Goal: Task Accomplishment & Management: Complete application form

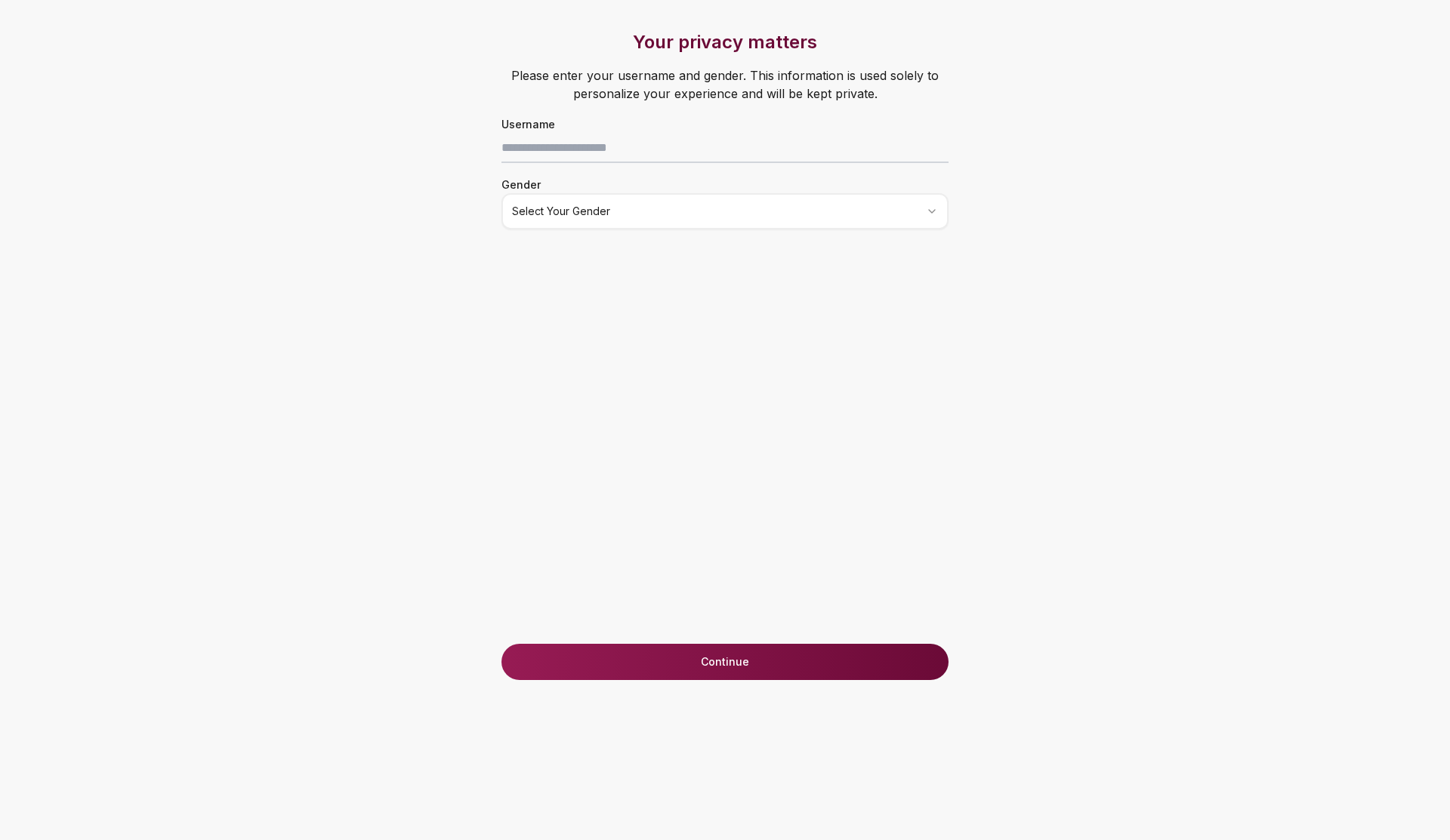
click at [270, 142] on div "Your privacy matters Please enter your username and gender. This information is…" at bounding box center [725, 420] width 1435 height 840
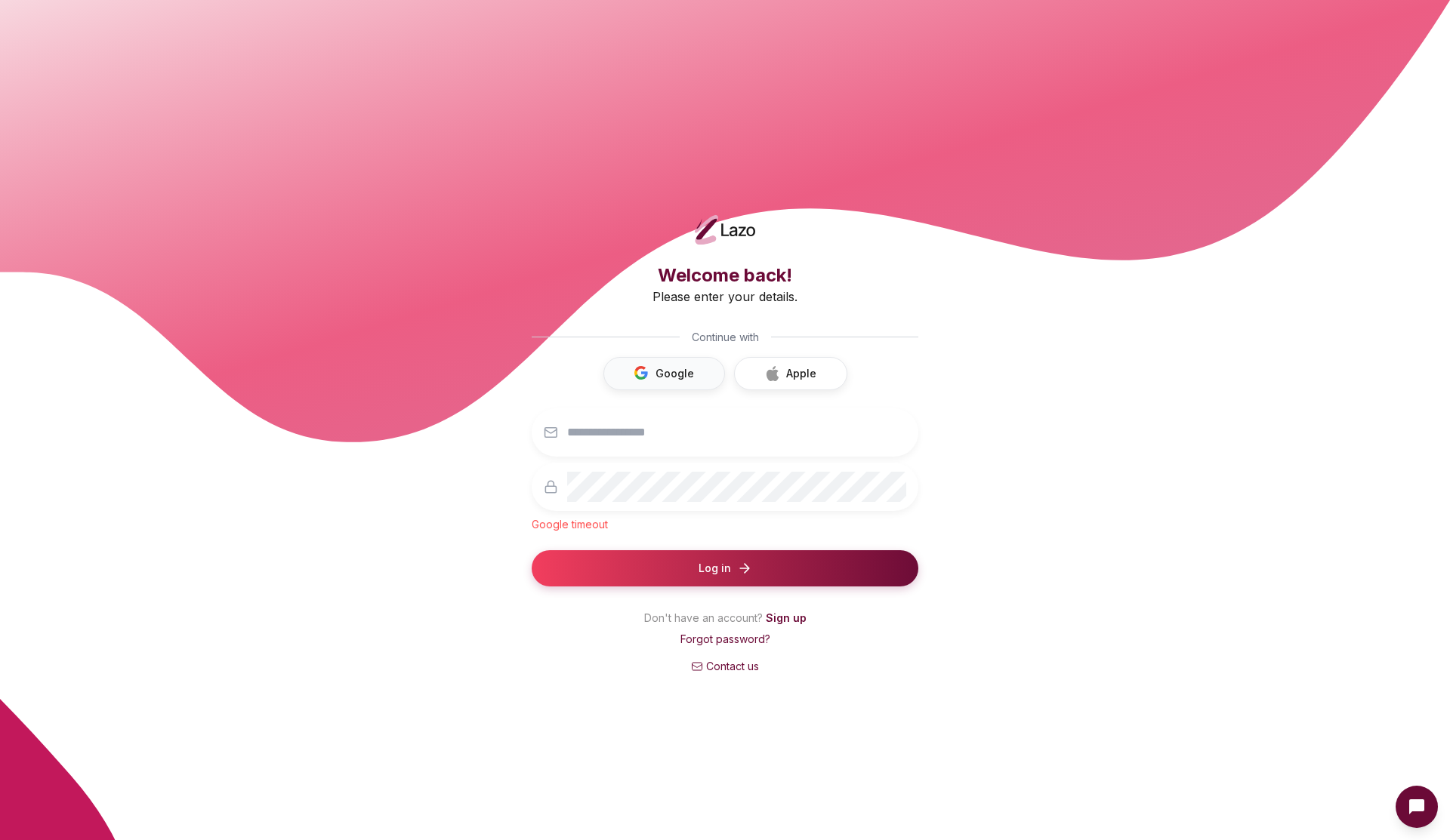
click at [670, 371] on button "Google" at bounding box center [664, 373] width 121 height 33
click at [574, 451] on div at bounding box center [725, 432] width 386 height 48
click at [584, 434] on input "email" at bounding box center [737, 433] width 339 height 31
click at [611, 320] on div "Welcome back! Please enter your details. Continue with Google Apple Google time…" at bounding box center [725, 468] width 386 height 410
click at [308, 483] on main "Welcome back! Please enter your details. Continue with Google Apple Google time…" at bounding box center [725, 420] width 1450 height 840
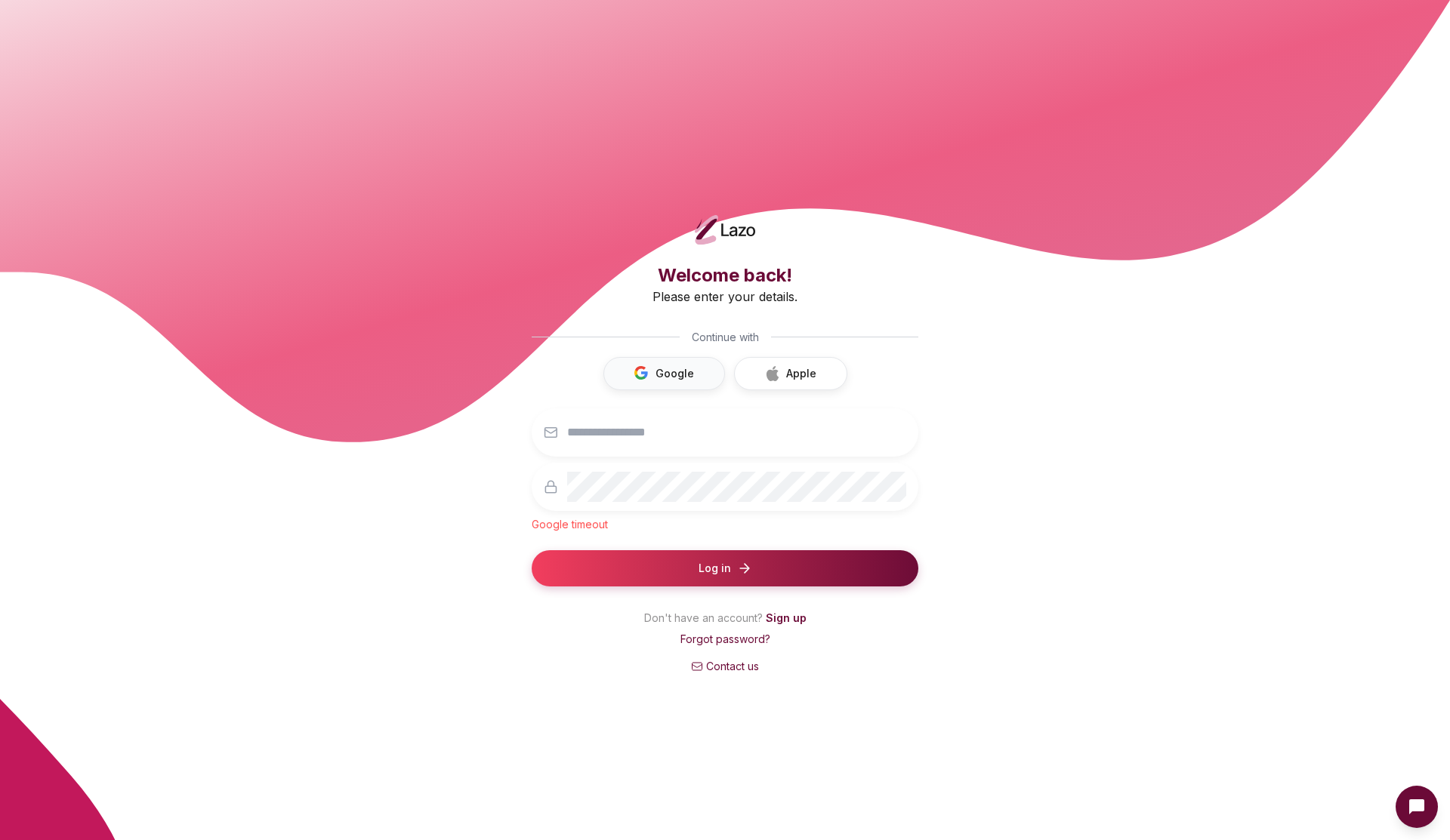
click at [658, 381] on button "Google" at bounding box center [664, 373] width 121 height 33
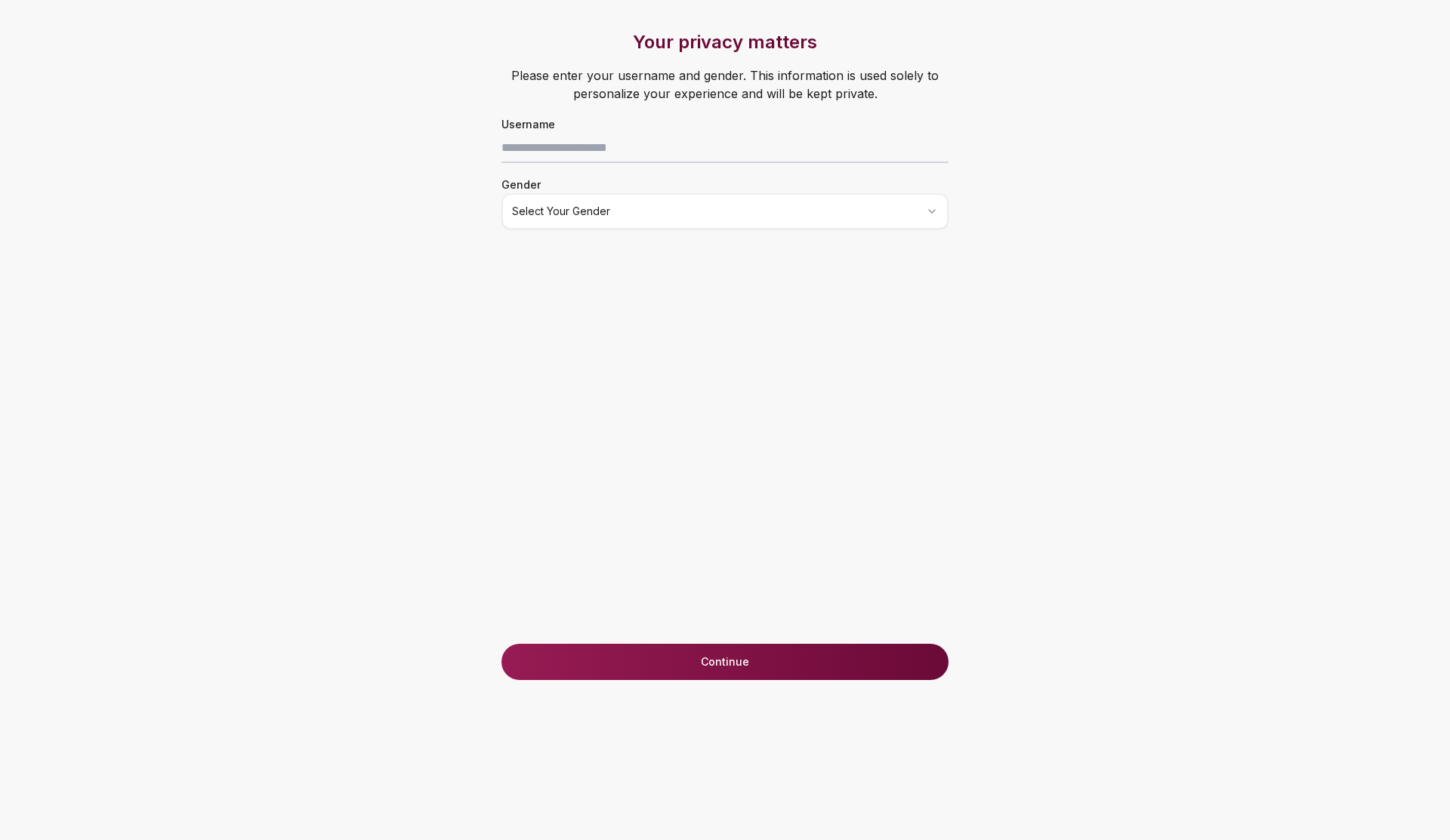
click at [14, 6] on div "Your privacy matters Please enter your username and gender. This information is…" at bounding box center [725, 420] width 1435 height 840
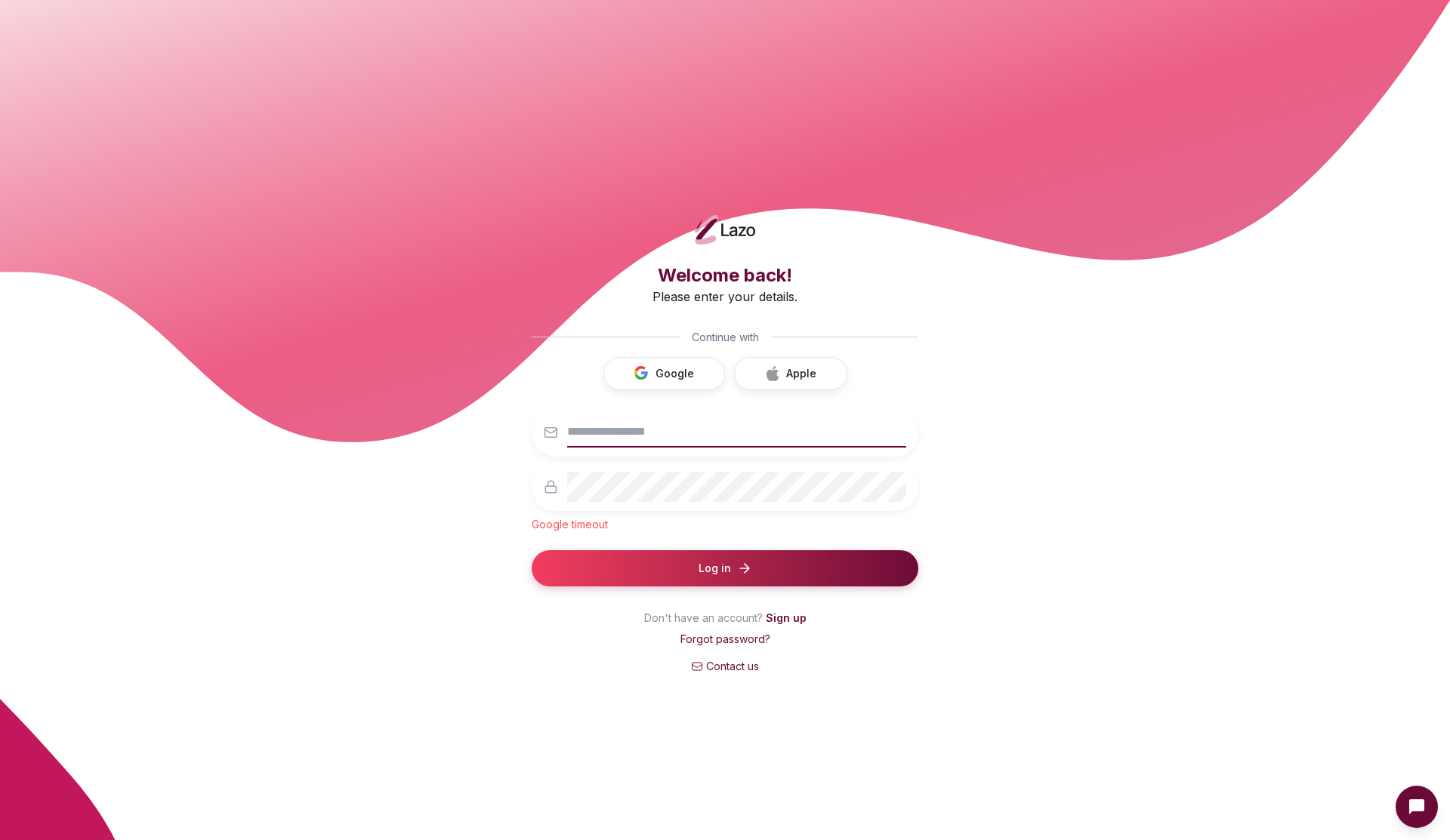
click at [651, 422] on input "email" at bounding box center [737, 433] width 339 height 31
type input "**********"
click at [532, 550] on button "Log in" at bounding box center [725, 568] width 386 height 36
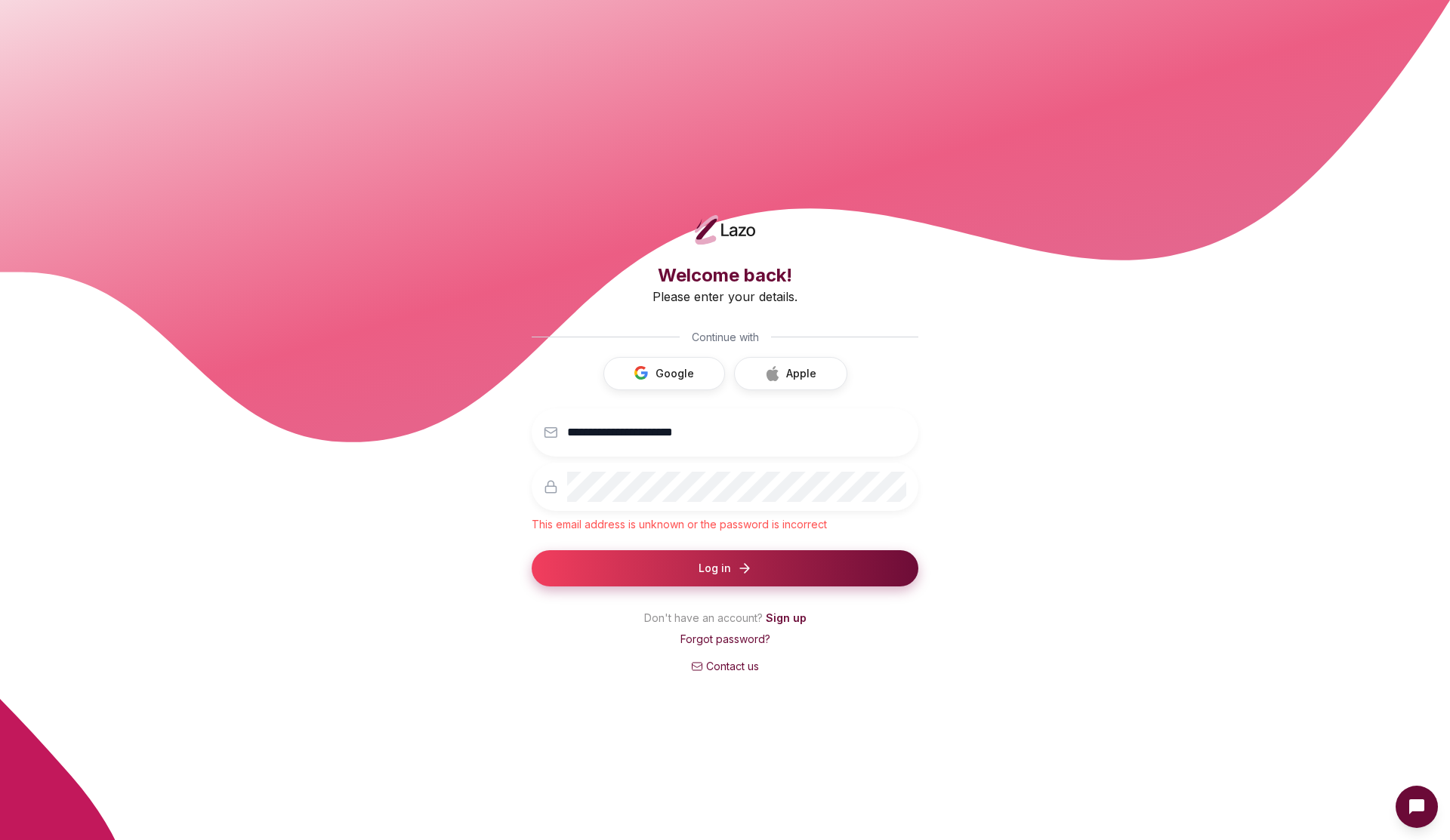
click at [757, 584] on button "Log in" at bounding box center [725, 568] width 386 height 36
click at [656, 370] on button "Google" at bounding box center [664, 373] width 121 height 33
click at [660, 438] on input "email" at bounding box center [737, 433] width 339 height 31
click at [234, 201] on icon at bounding box center [722, 221] width 1453 height 442
click at [728, 640] on link "Forgot password?" at bounding box center [725, 639] width 90 height 13
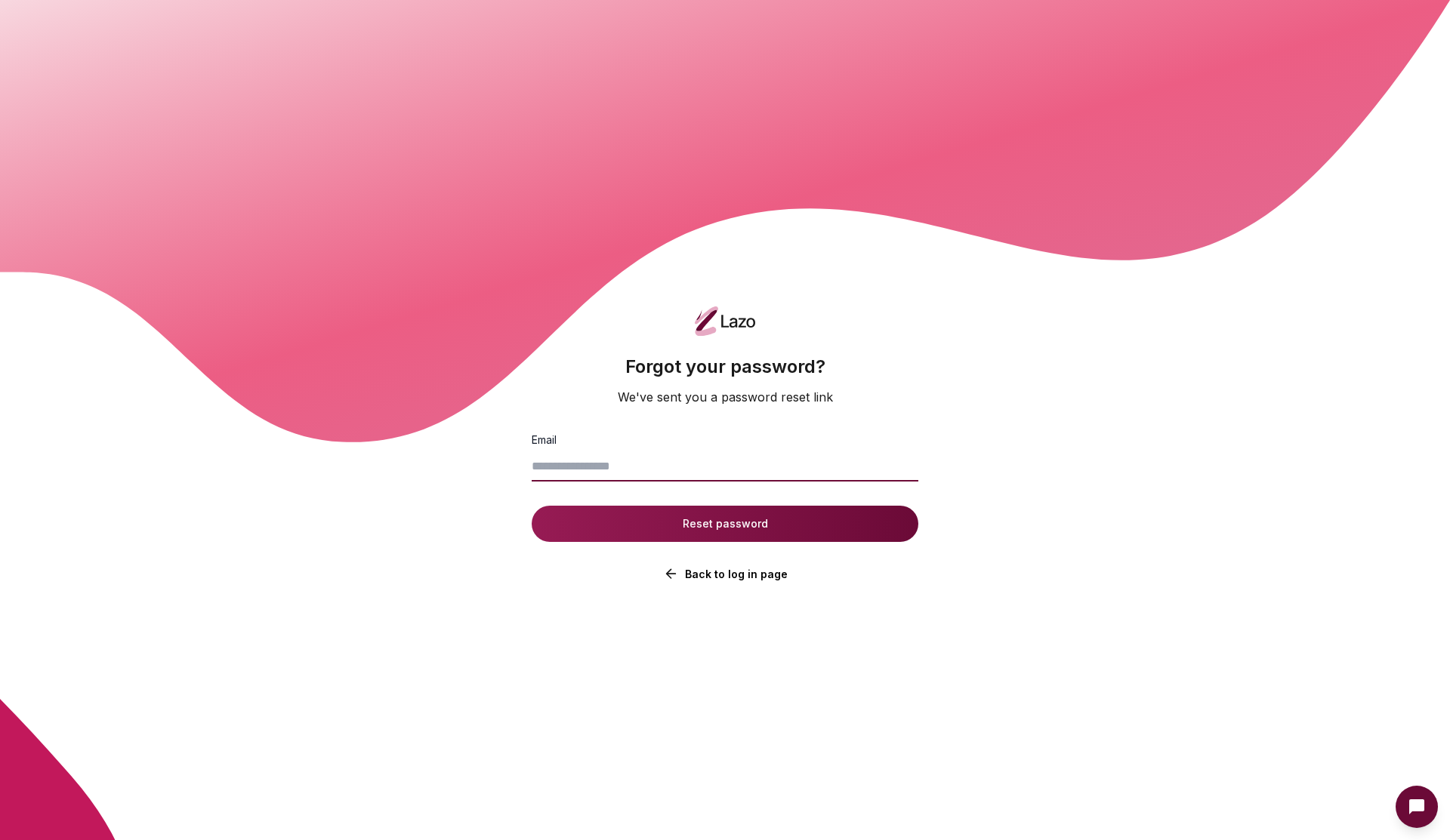
click at [645, 475] on input "Email" at bounding box center [725, 467] width 386 height 31
type input "**********"
click at [821, 513] on button "Reset password" at bounding box center [725, 524] width 386 height 36
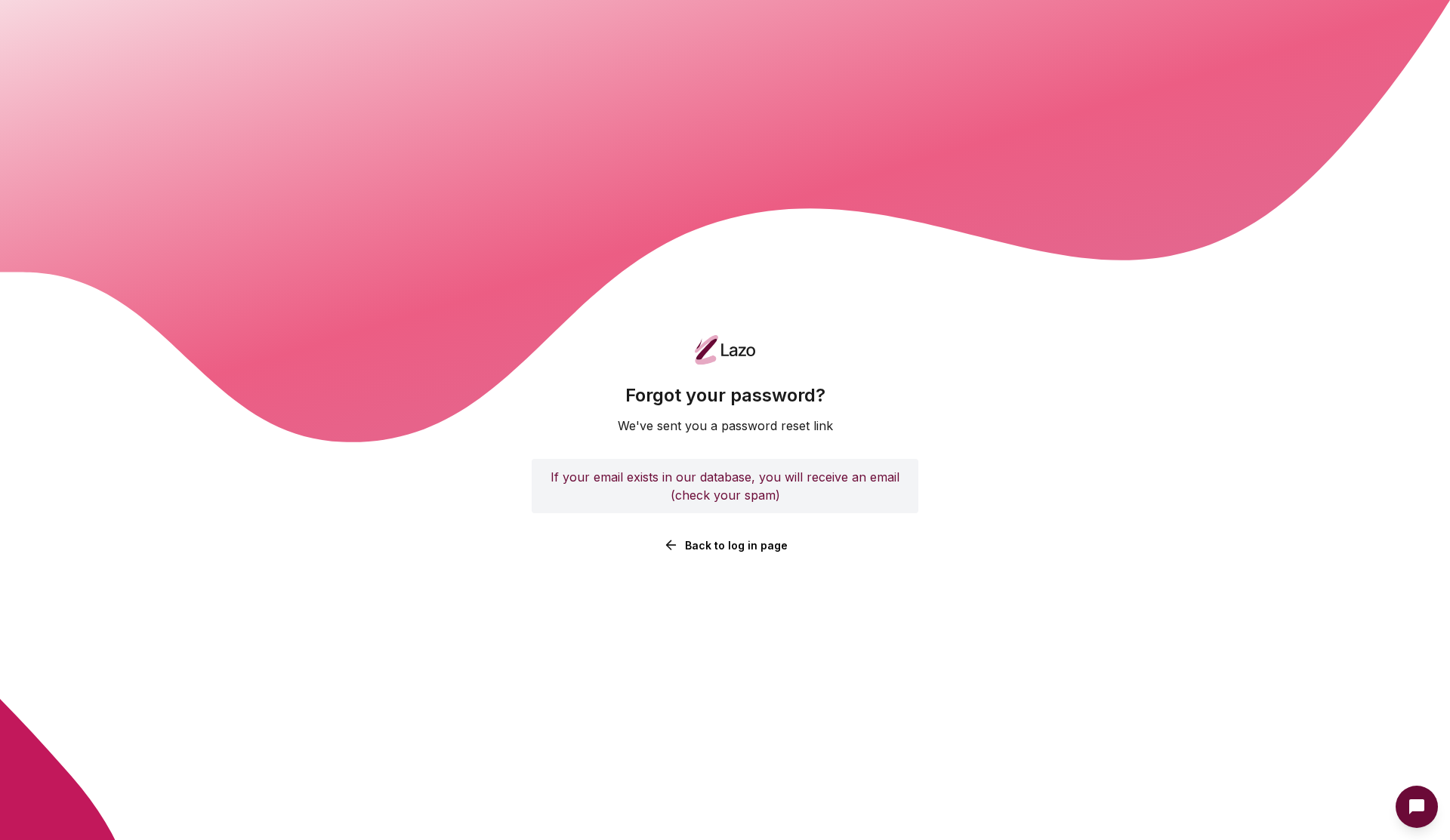
click at [732, 546] on link "Back to log in page" at bounding box center [725, 545] width 386 height 16
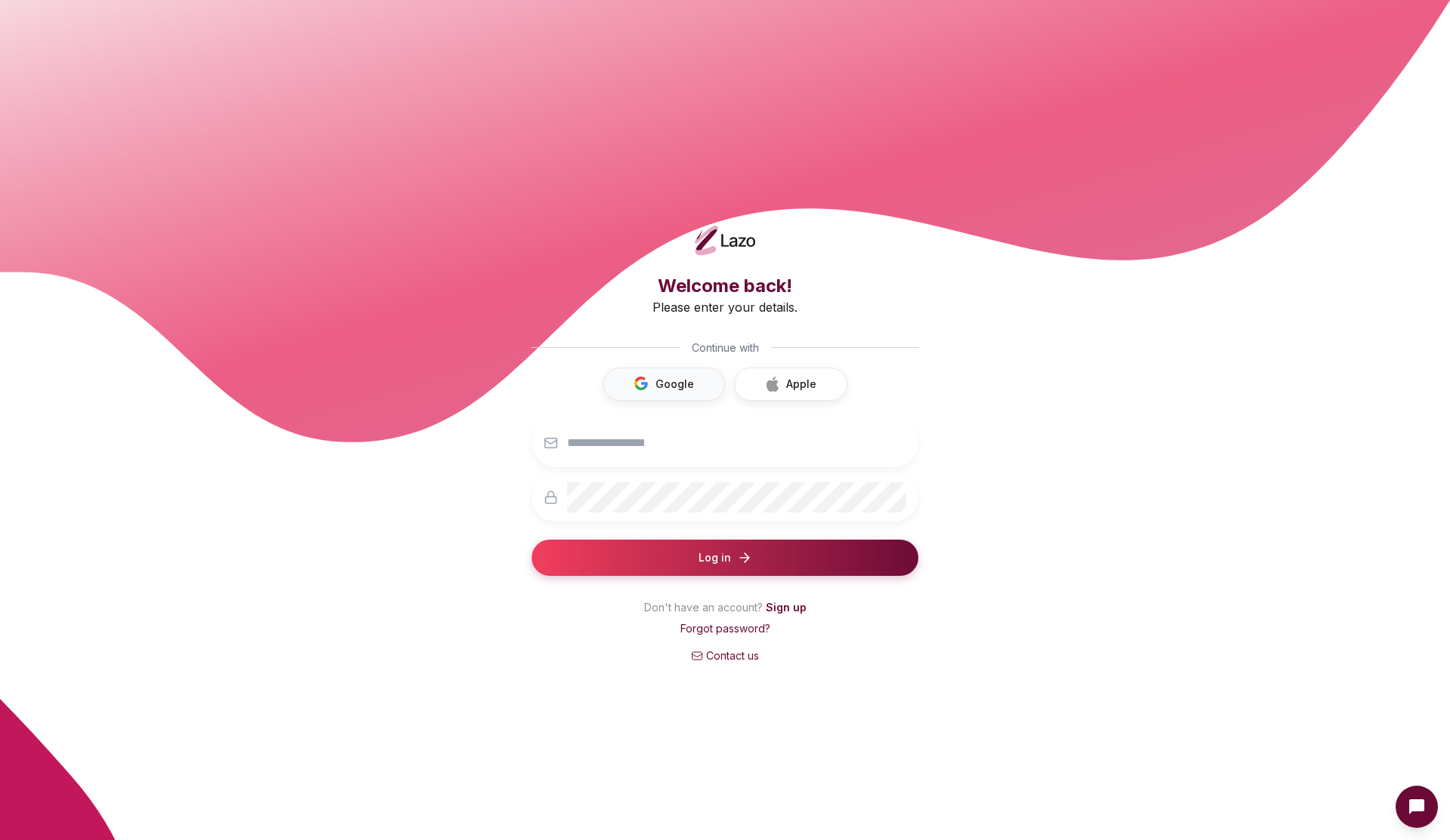
click at [672, 387] on button "Google" at bounding box center [664, 384] width 121 height 33
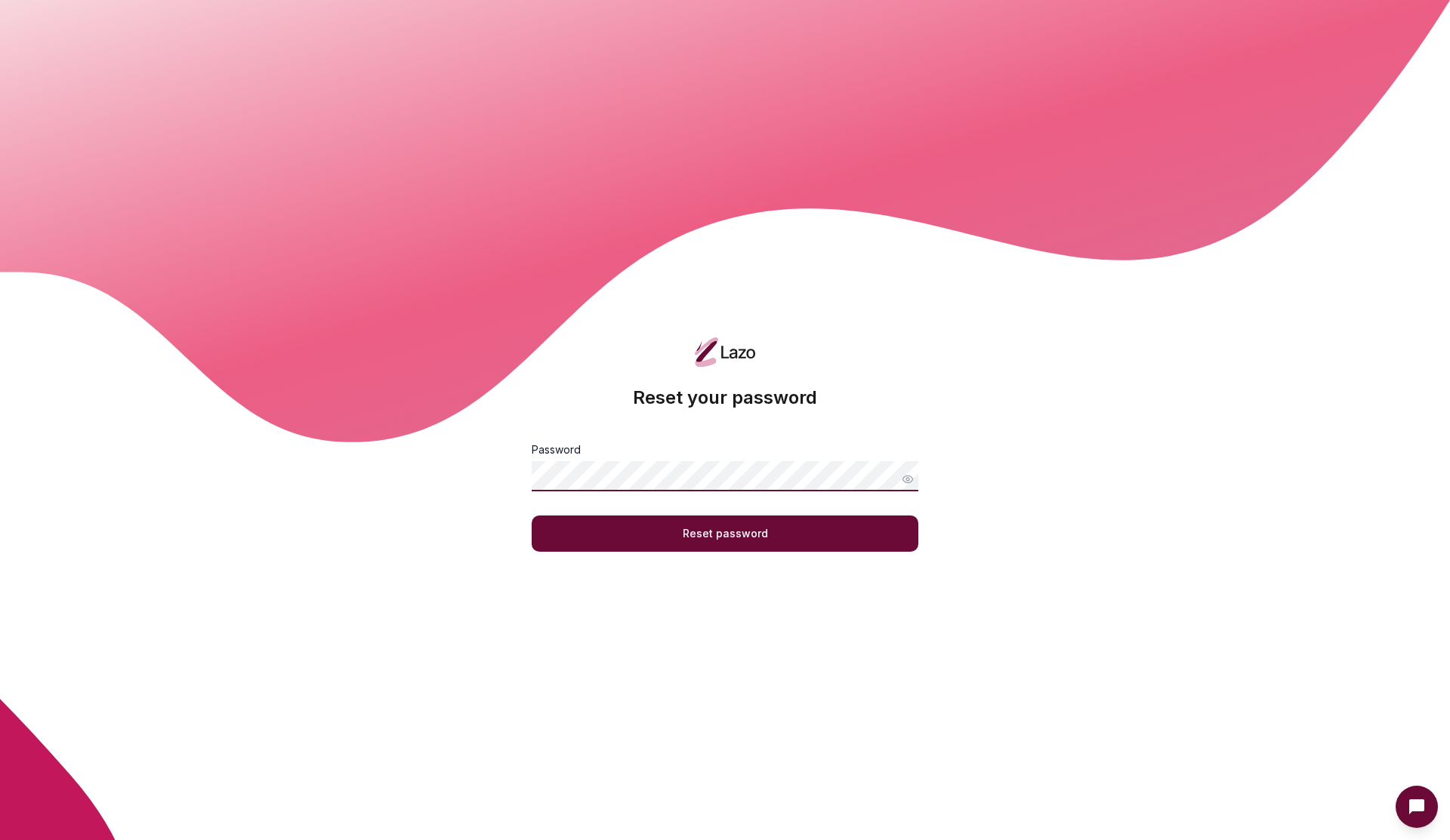
click at [532, 516] on button "Reset password" at bounding box center [725, 533] width 386 height 36
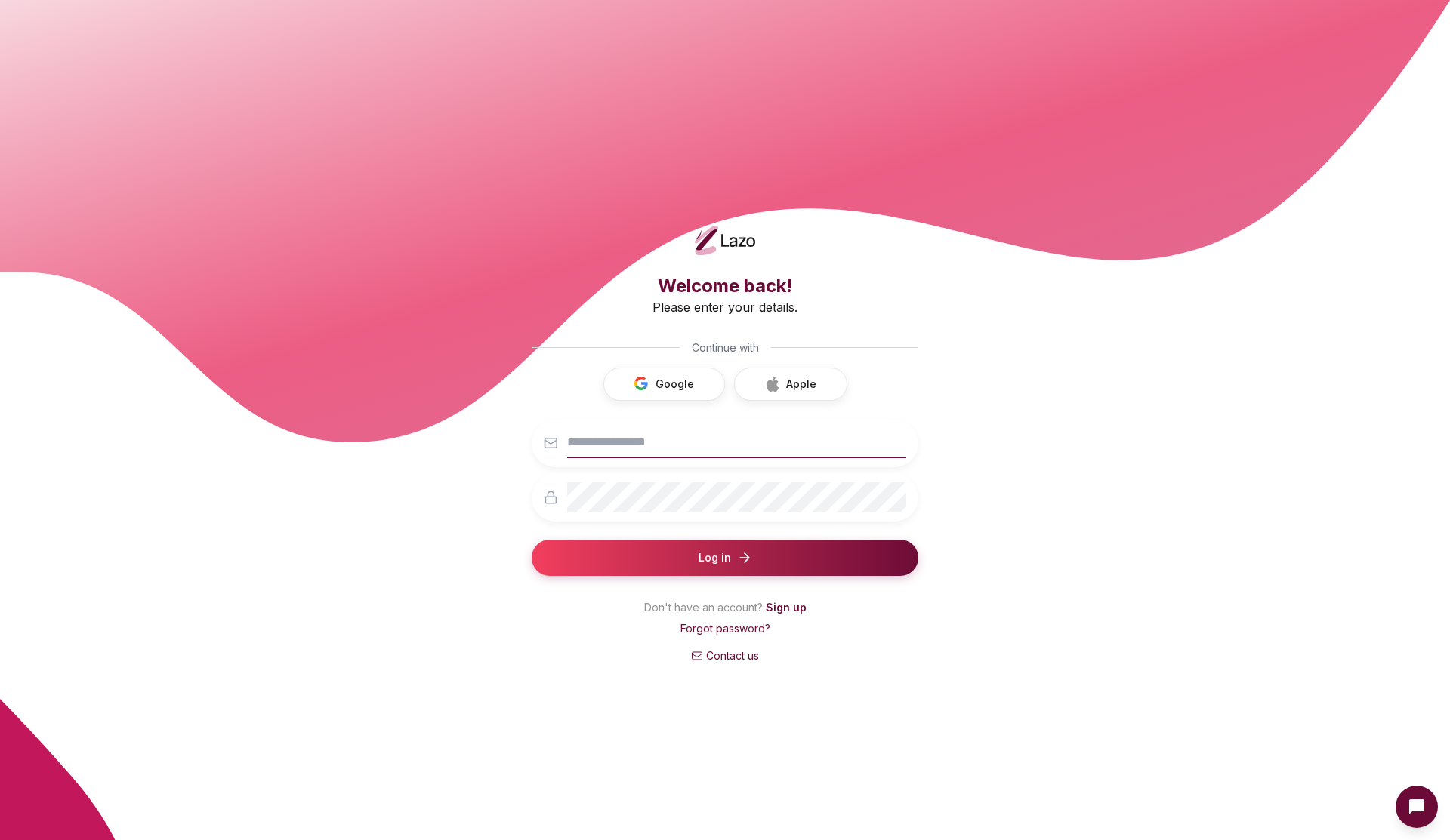
click at [611, 447] on input "email" at bounding box center [737, 443] width 339 height 31
click at [645, 447] on input "email" at bounding box center [737, 443] width 339 height 31
click at [782, 547] on button "Log in" at bounding box center [725, 557] width 386 height 36
type input "**********"
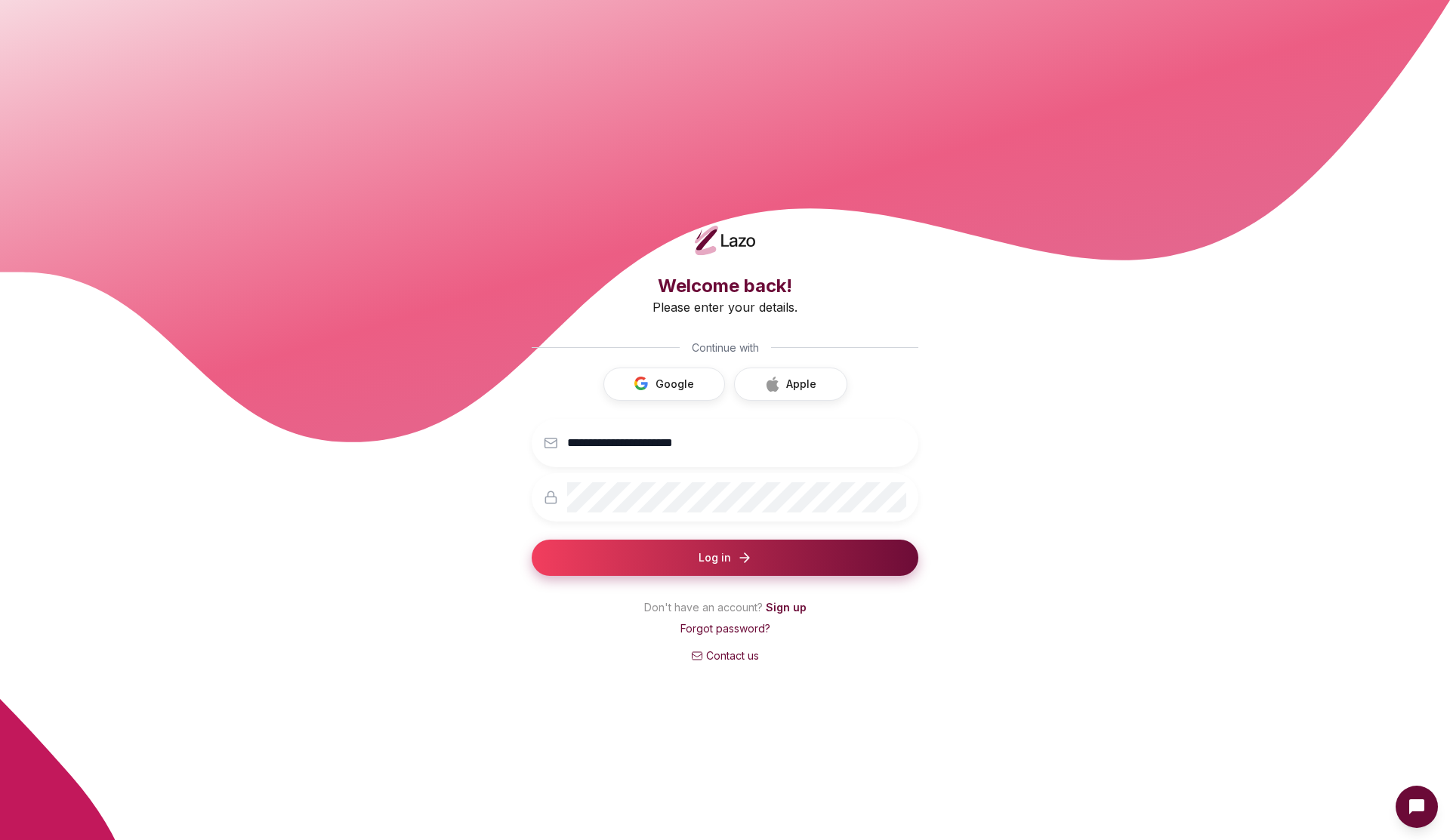
click at [674, 569] on button "Log in" at bounding box center [725, 557] width 386 height 36
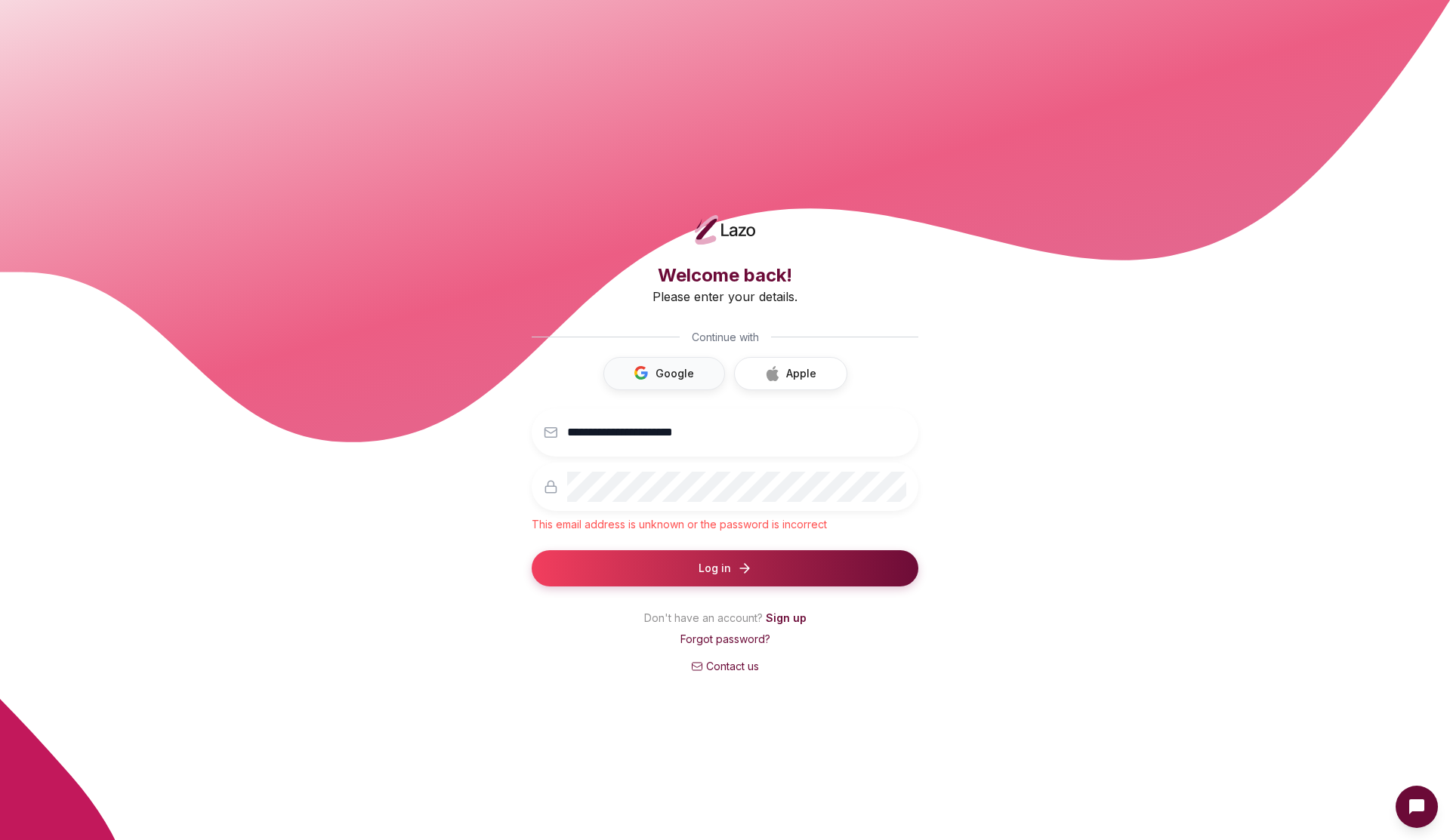
click at [674, 370] on button "Google" at bounding box center [664, 373] width 121 height 33
click at [673, 427] on input "email" at bounding box center [737, 433] width 339 height 31
type input "**********"
click at [676, 371] on button "Google" at bounding box center [664, 373] width 121 height 33
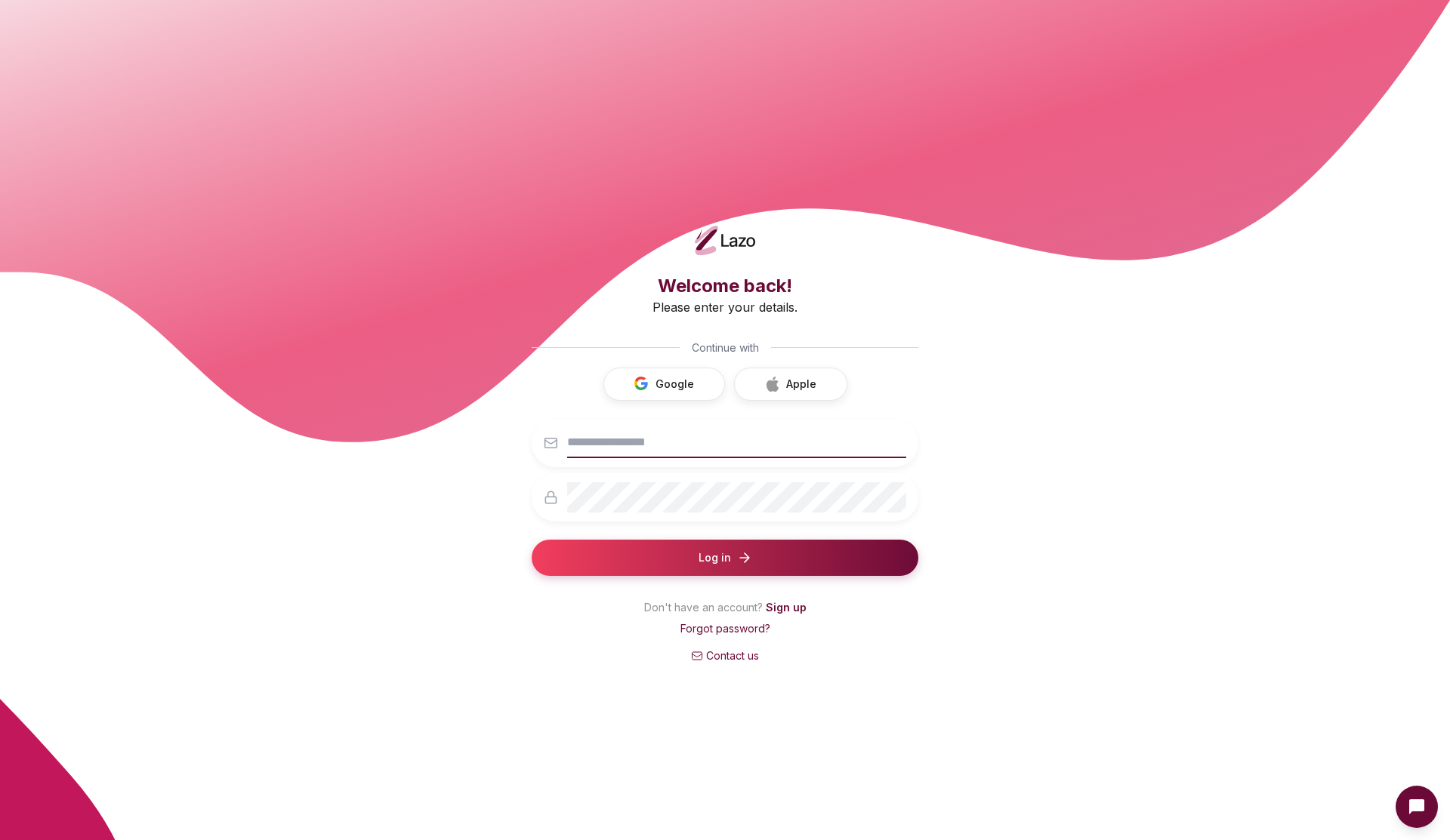
click at [780, 449] on input "email" at bounding box center [737, 443] width 339 height 31
type input "**********"
click at [783, 548] on button "Log in" at bounding box center [725, 557] width 386 height 36
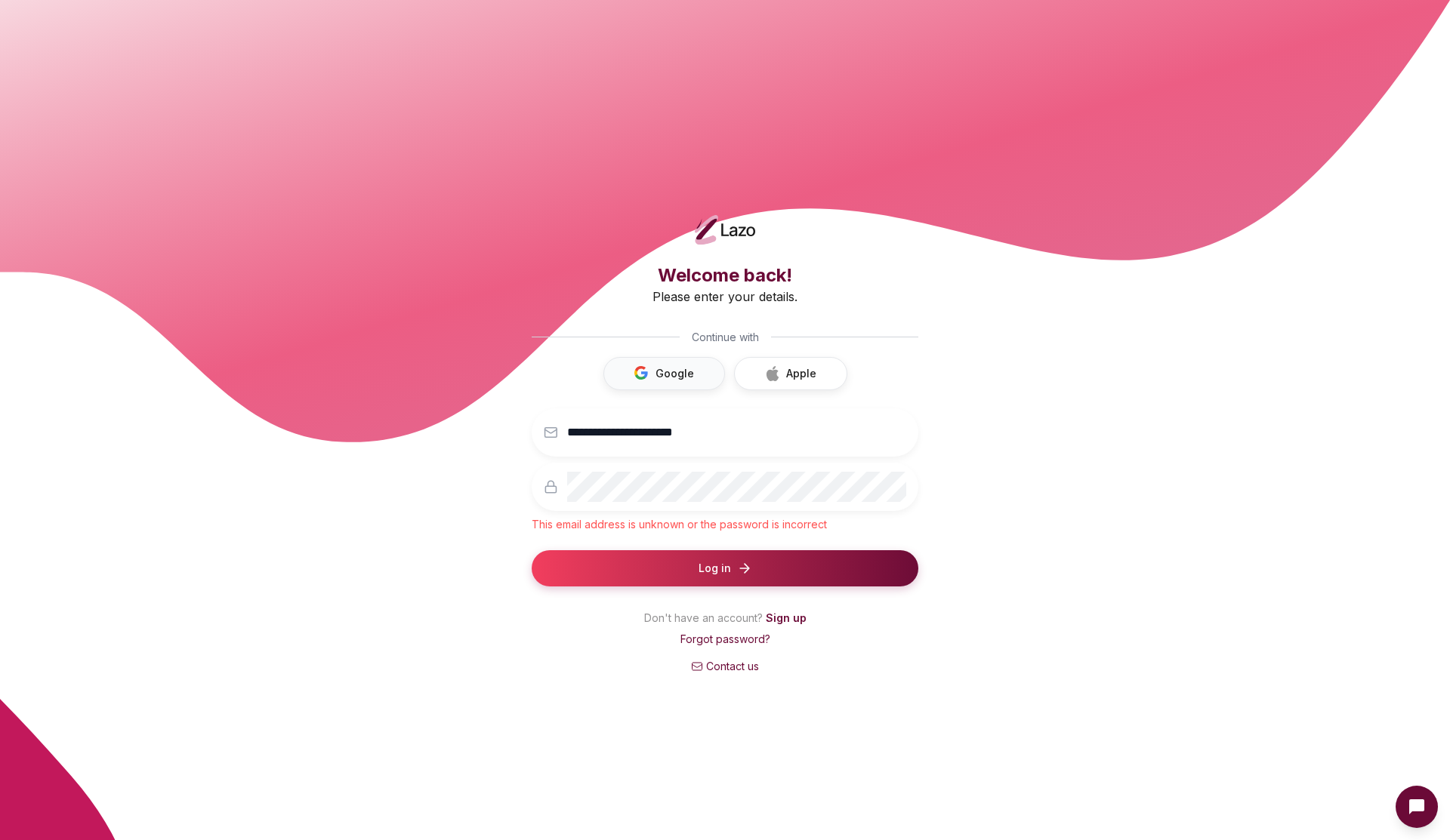
click at [684, 363] on button "Google" at bounding box center [664, 373] width 121 height 33
click at [662, 438] on input "email" at bounding box center [737, 433] width 339 height 31
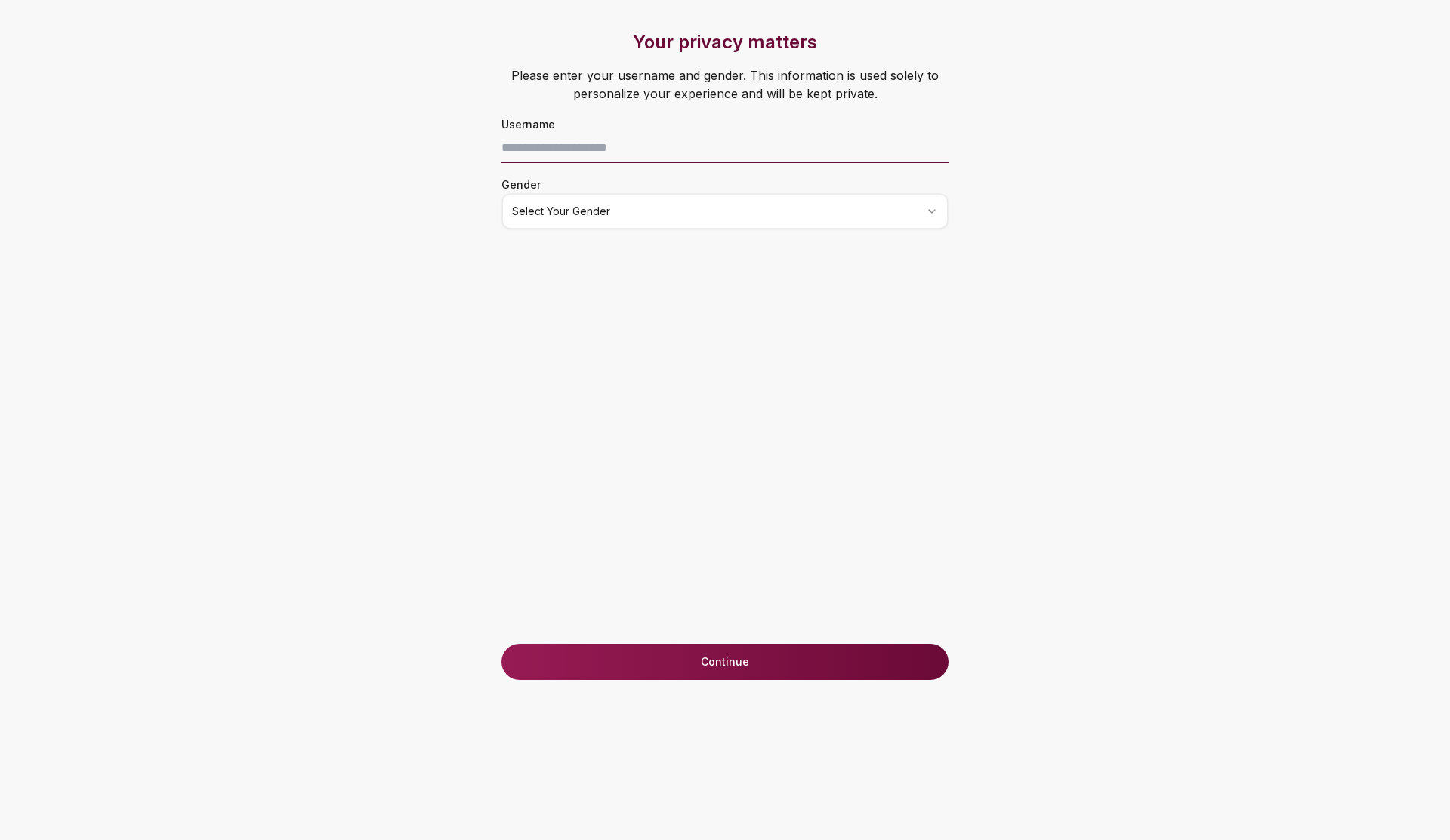
click at [681, 152] on input at bounding box center [725, 148] width 447 height 31
click at [419, 279] on div "Your privacy matters Please enter your username and gender. This information is…" at bounding box center [725, 420] width 1435 height 840
click at [753, 667] on button "Continue" at bounding box center [725, 662] width 447 height 36
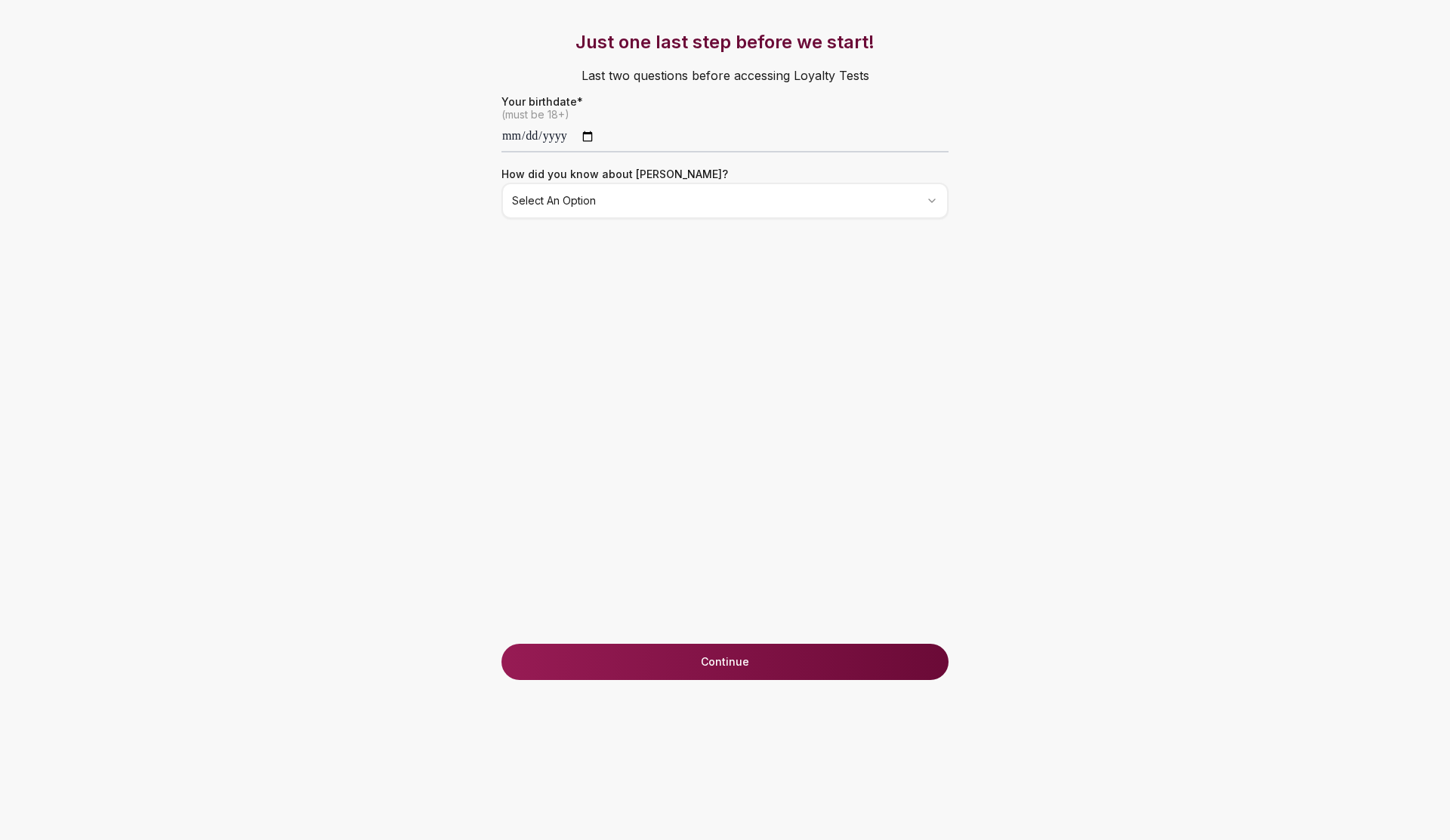
click at [753, 667] on button "Continue" at bounding box center [725, 662] width 447 height 36
click at [517, 128] on input "date" at bounding box center [725, 137] width 447 height 31
type input "**********"
click at [621, 210] on html "**********" at bounding box center [725, 420] width 1450 height 840
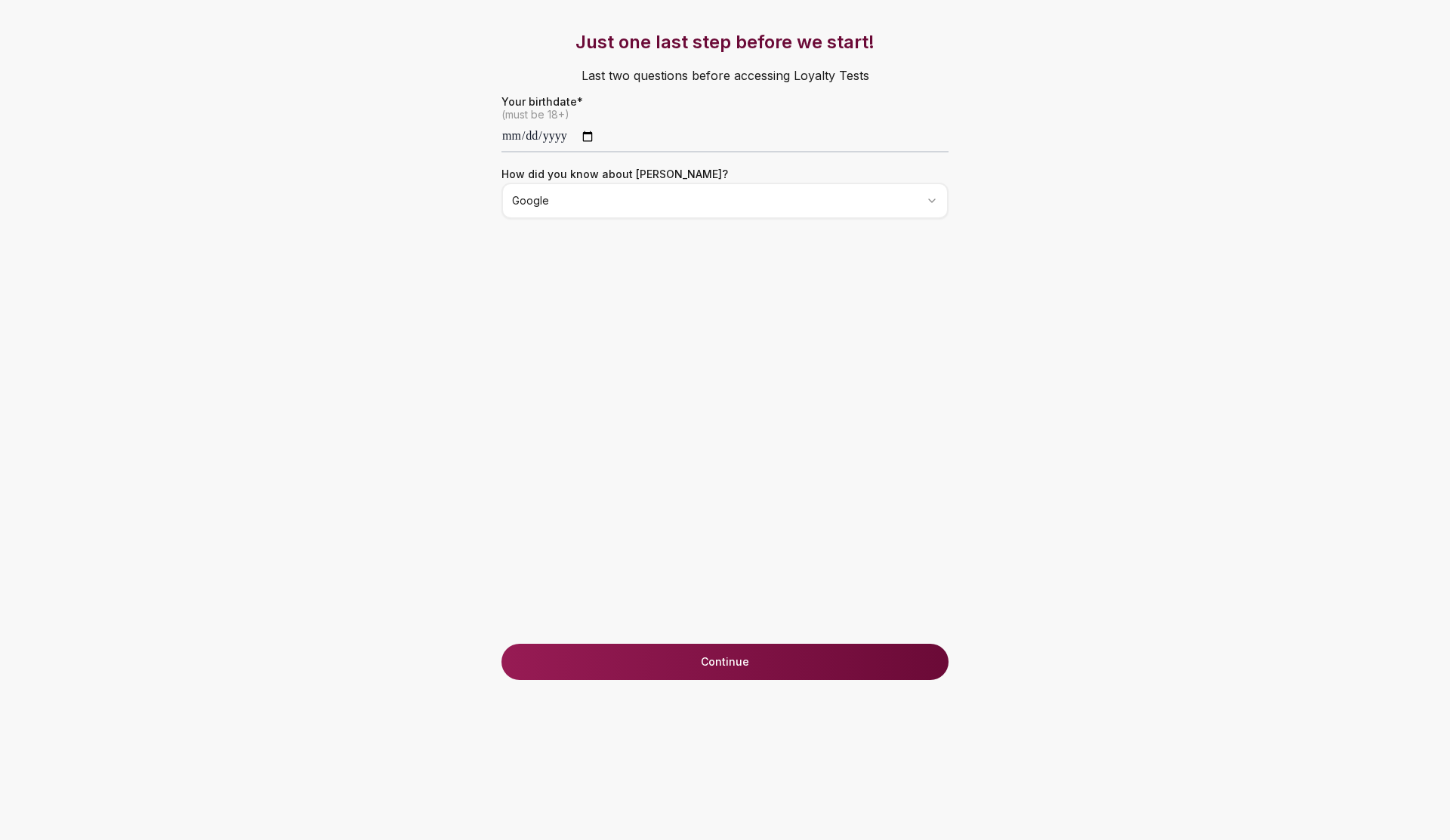
click at [707, 654] on button "Continue" at bounding box center [725, 662] width 447 height 36
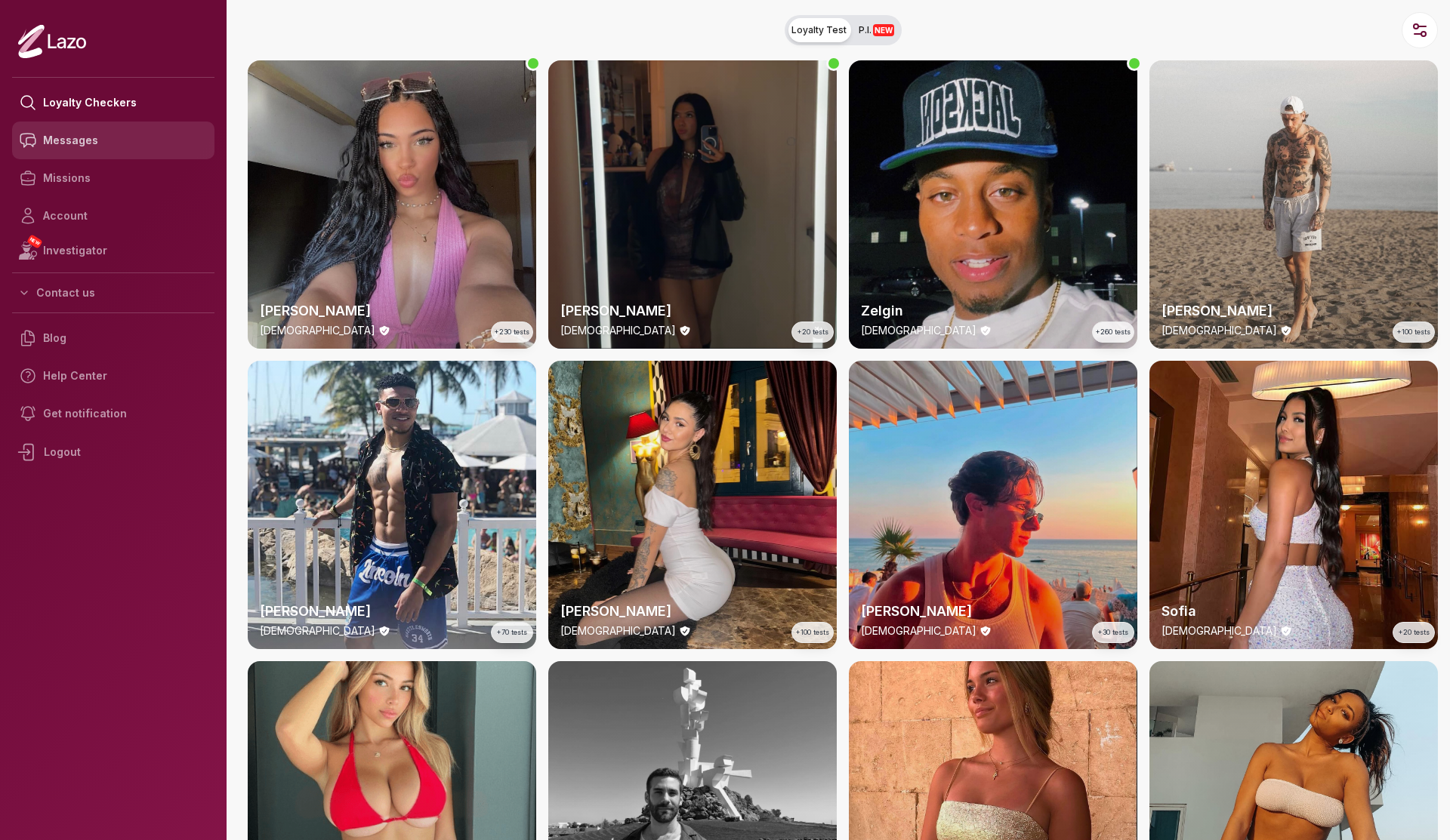
click at [100, 145] on link "Messages" at bounding box center [113, 140] width 202 height 38
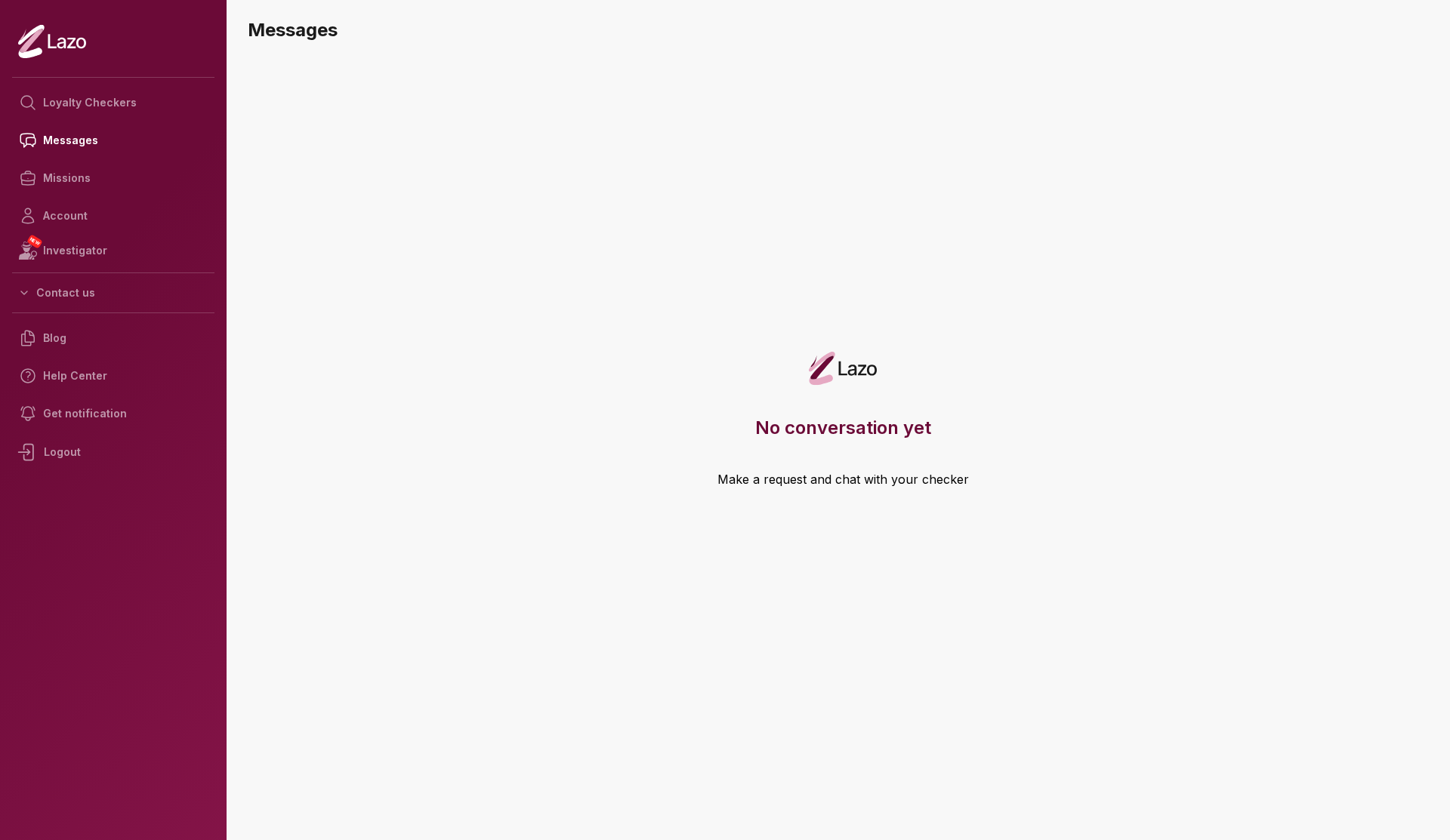
click at [69, 458] on div "Logout" at bounding box center [113, 452] width 202 height 39
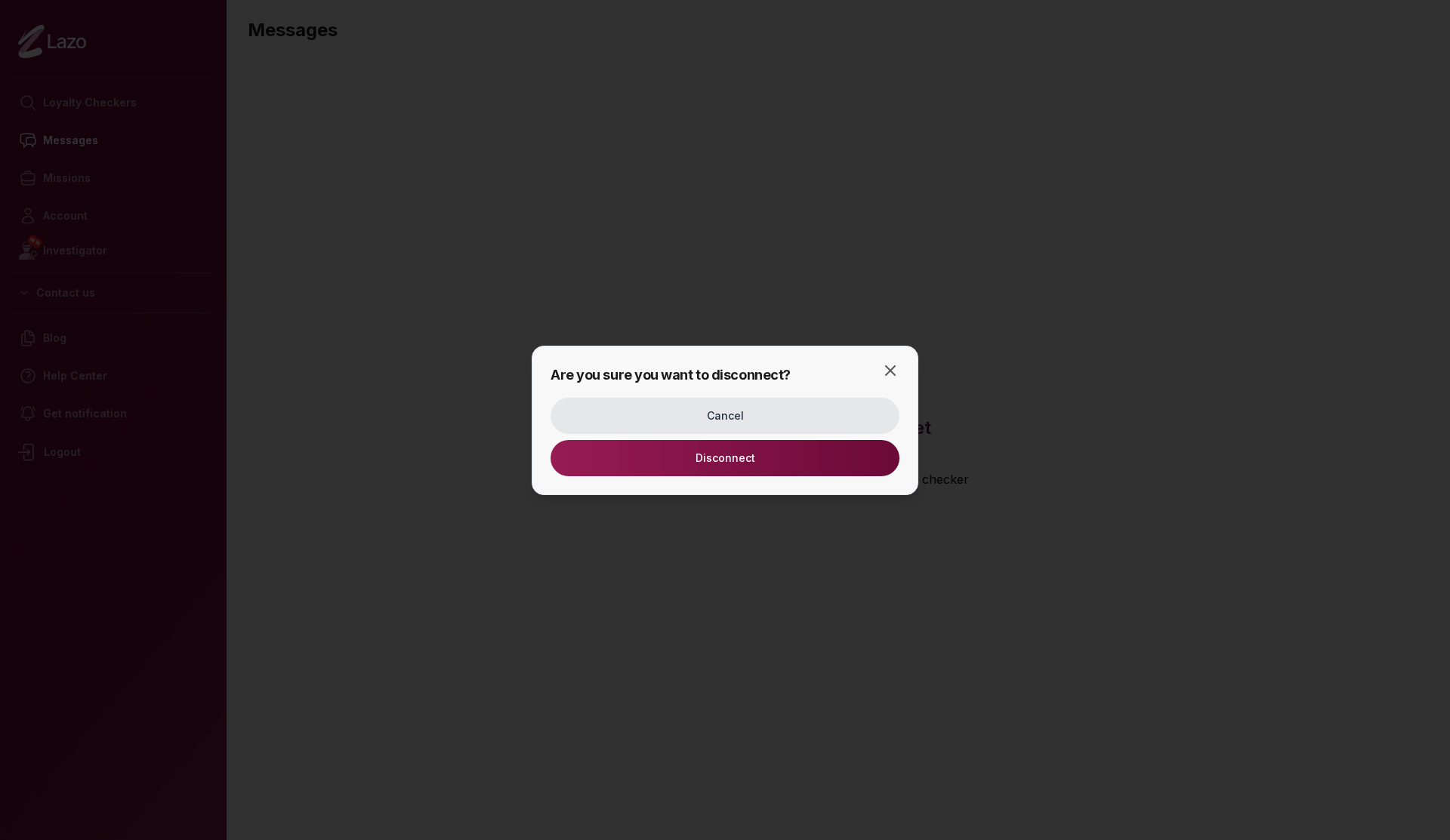
click at [729, 459] on button "Disconnect" at bounding box center [725, 458] width 349 height 36
